Goal: Find specific page/section: Find specific page/section

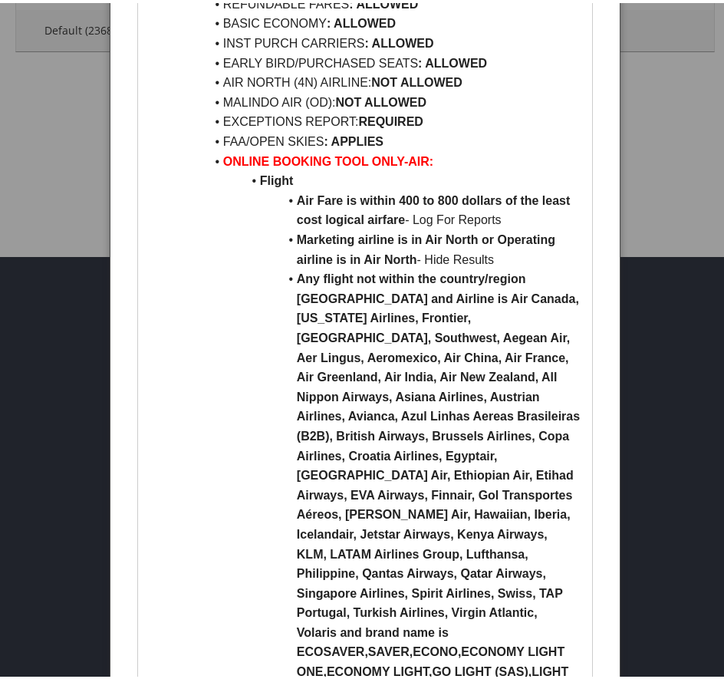
scroll to position [77, 0]
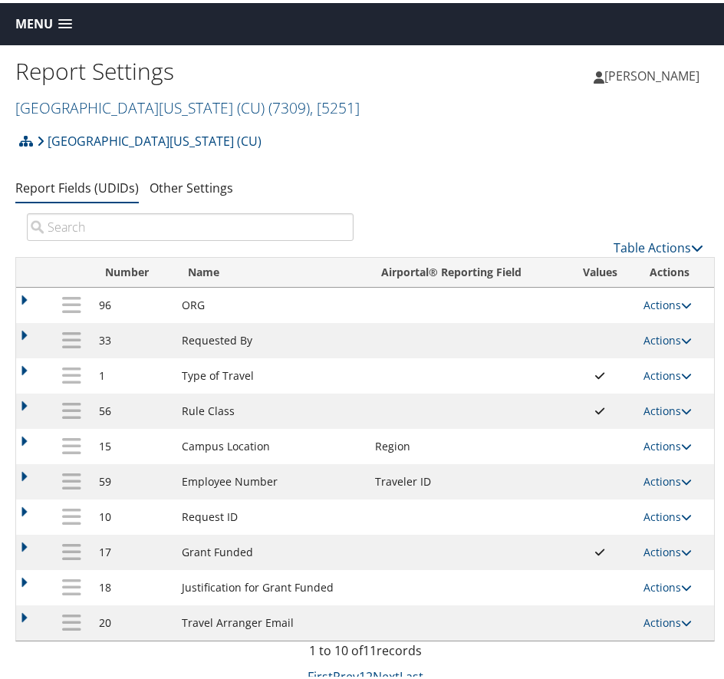
scroll to position [42, 0]
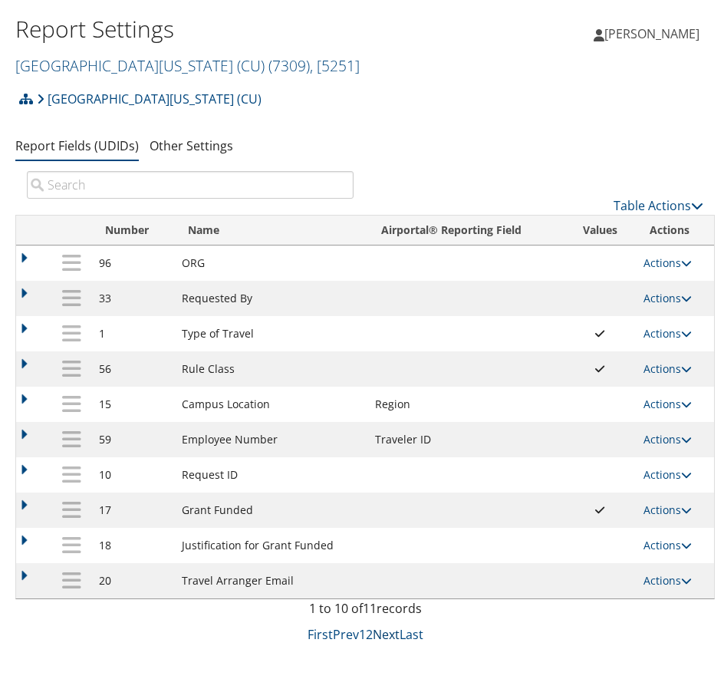
click at [384, 631] on link "Next" at bounding box center [386, 631] width 27 height 17
